Goal: Task Accomplishment & Management: Use online tool/utility

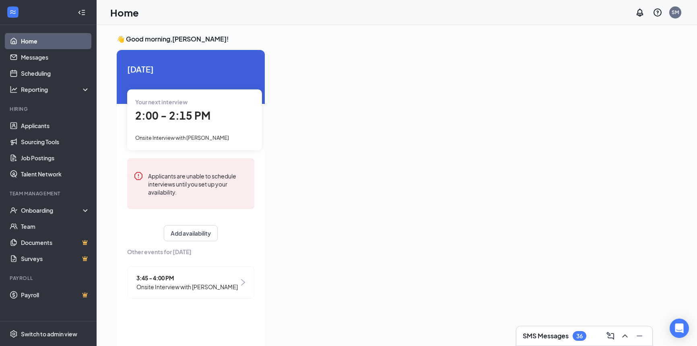
scroll to position [17, 0]
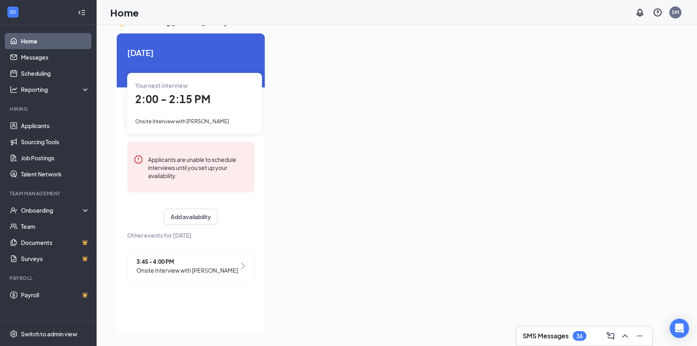
click at [238, 266] on div "3:45 - 4:00 PM Onsite Interview with [PERSON_NAME]" at bounding box center [190, 266] width 127 height 32
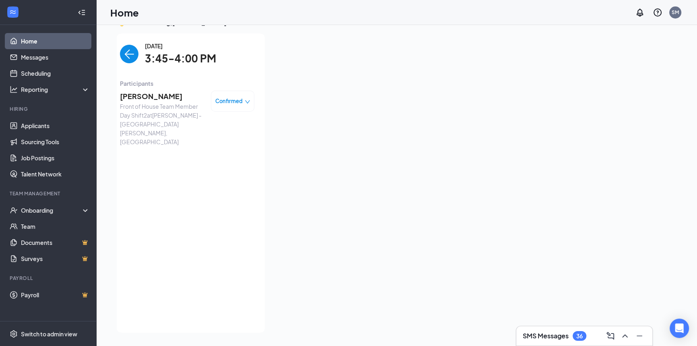
click at [248, 99] on icon "down" at bounding box center [248, 102] width 6 height 6
click at [222, 151] on span "Mark as no-show" at bounding box center [210, 151] width 45 height 9
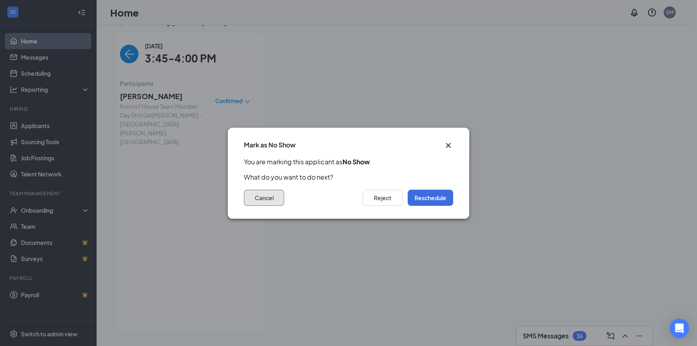
click at [262, 199] on button "Cancel" at bounding box center [264, 198] width 40 height 16
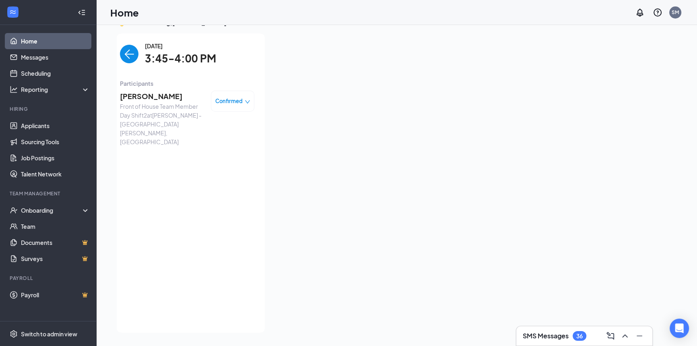
click at [250, 100] on icon "down" at bounding box center [248, 102] width 6 height 6
click at [222, 136] on span "Mark complete" at bounding box center [208, 137] width 40 height 9
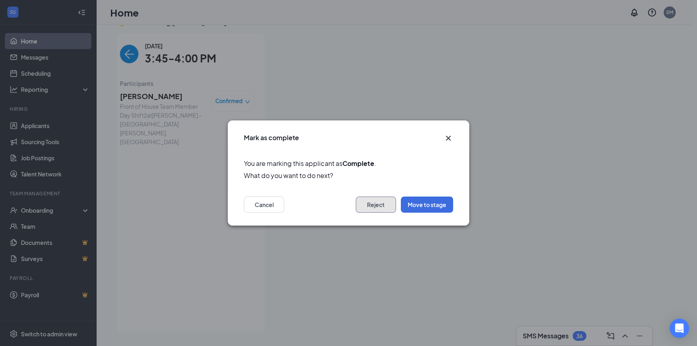
click at [373, 204] on button "Reject" at bounding box center [376, 204] width 40 height 16
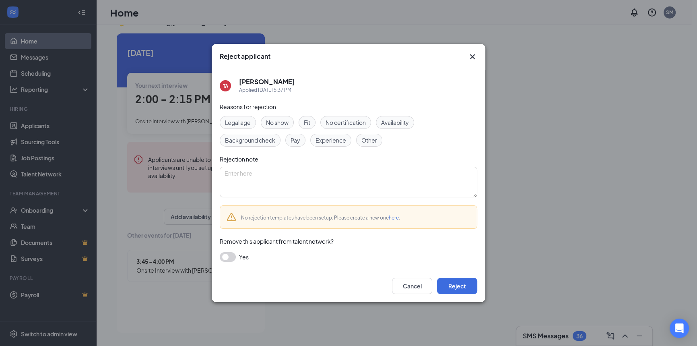
click at [370, 143] on span "Other" at bounding box center [370, 140] width 16 height 9
click at [234, 175] on textarea at bounding box center [349, 182] width 258 height 31
type textarea "c"
click at [306, 125] on span "Fit" at bounding box center [307, 122] width 6 height 9
click at [458, 288] on button "Reject" at bounding box center [457, 286] width 40 height 16
